Goal: Transaction & Acquisition: Purchase product/service

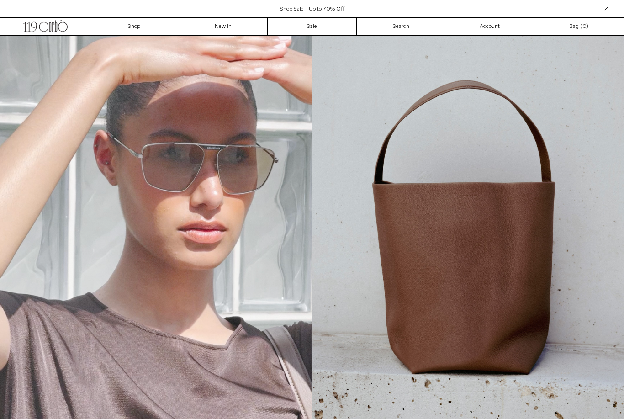
click at [530, 231] on div "Close dialog JOIN OUR MAILING LIST Subscribe to receive 10% off your first purc…" at bounding box center [312, 209] width 624 height 419
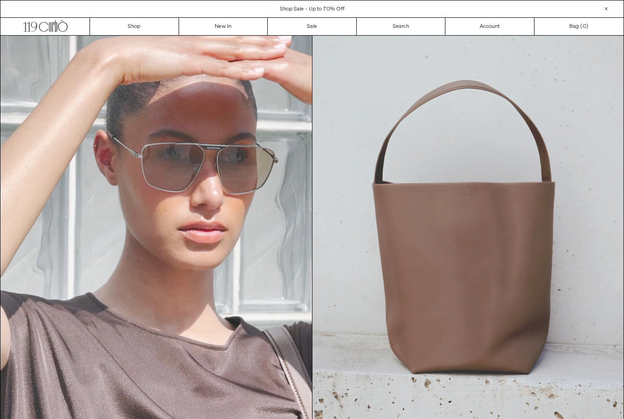
click at [535, 227] on img at bounding box center [469, 232] width 312 height 392
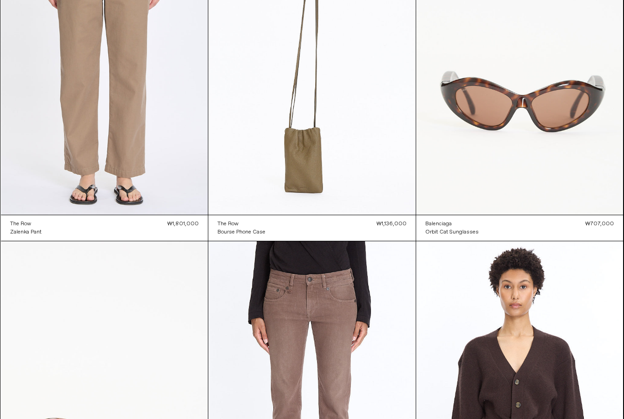
scroll to position [1485, 0]
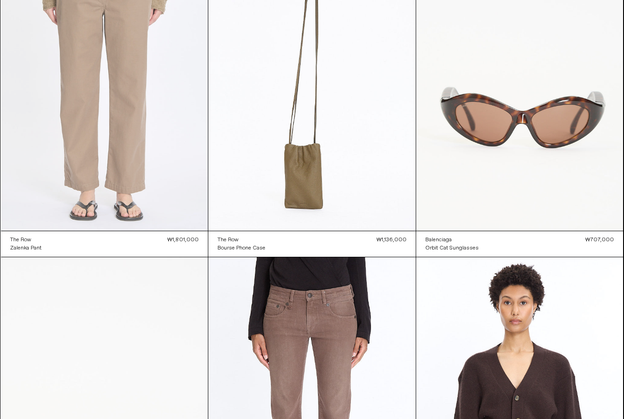
click at [31, 121] on at bounding box center [105, 75] width 208 height 311
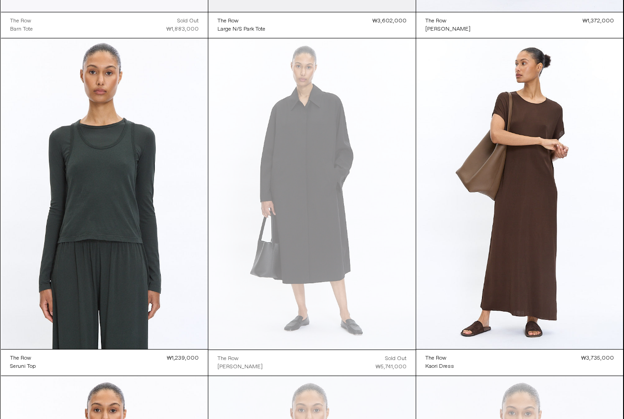
scroll to position [1365, 0]
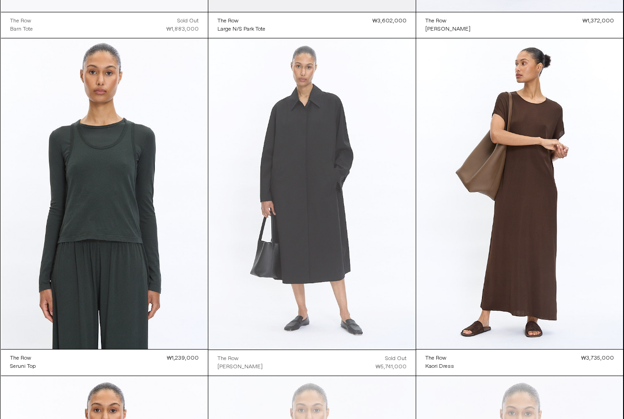
click at [384, 299] on at bounding box center [312, 193] width 208 height 311
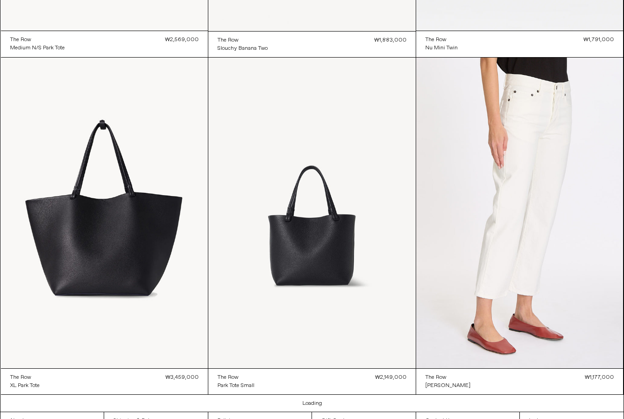
scroll to position [7765, 0]
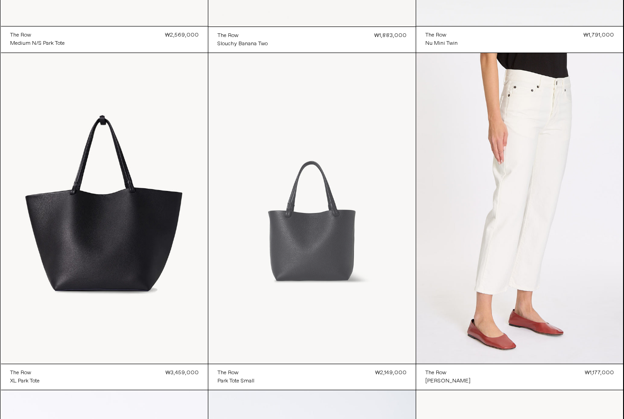
click at [375, 316] on at bounding box center [312, 208] width 208 height 311
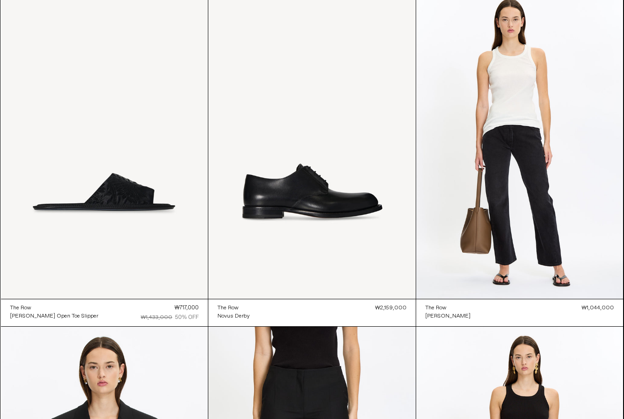
scroll to position [9549, 0]
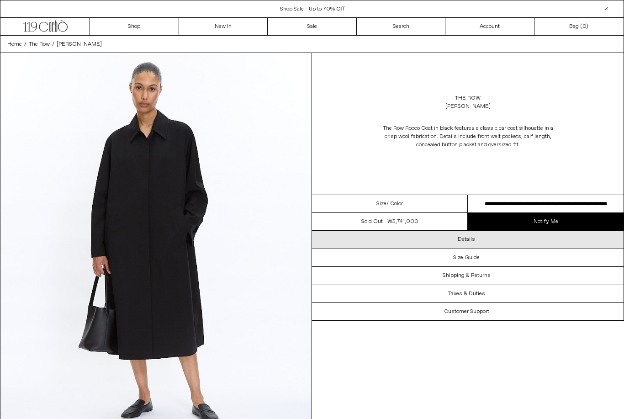
click at [564, 245] on div "Details" at bounding box center [468, 239] width 312 height 17
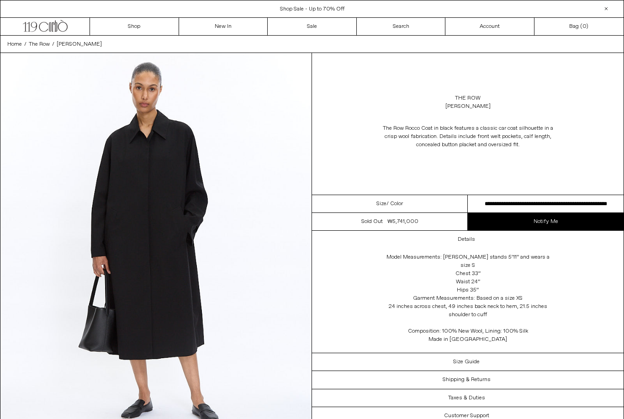
click at [588, 200] on select "**********" at bounding box center [546, 204] width 156 height 18
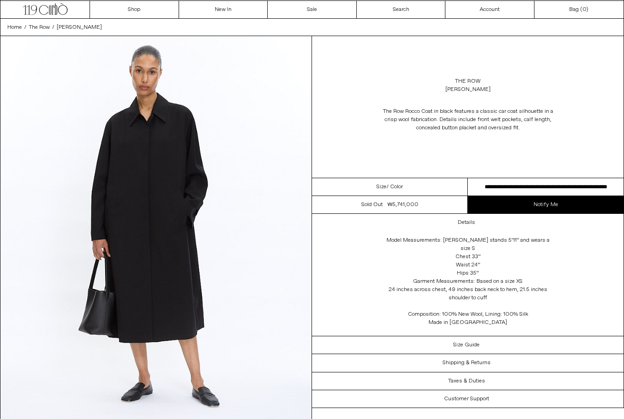
click at [589, 183] on select "**********" at bounding box center [546, 187] width 156 height 18
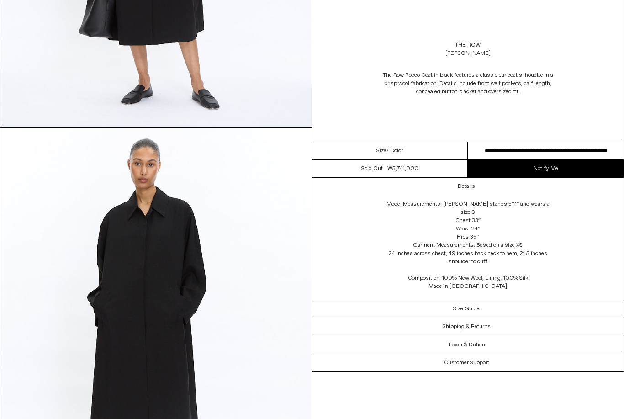
scroll to position [341, 0]
